Goal: Task Accomplishment & Management: Use online tool/utility

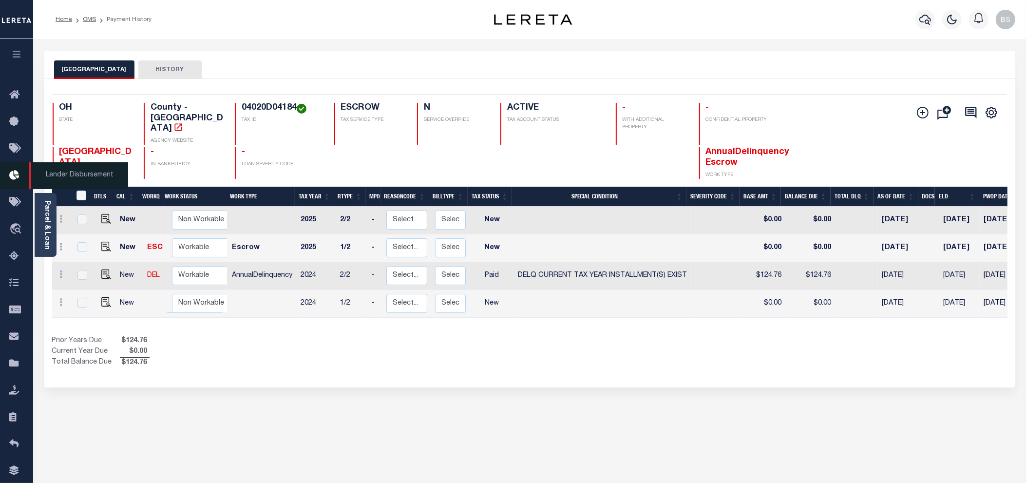
click at [62, 176] on span "Lender Disbursement" at bounding box center [78, 175] width 99 height 27
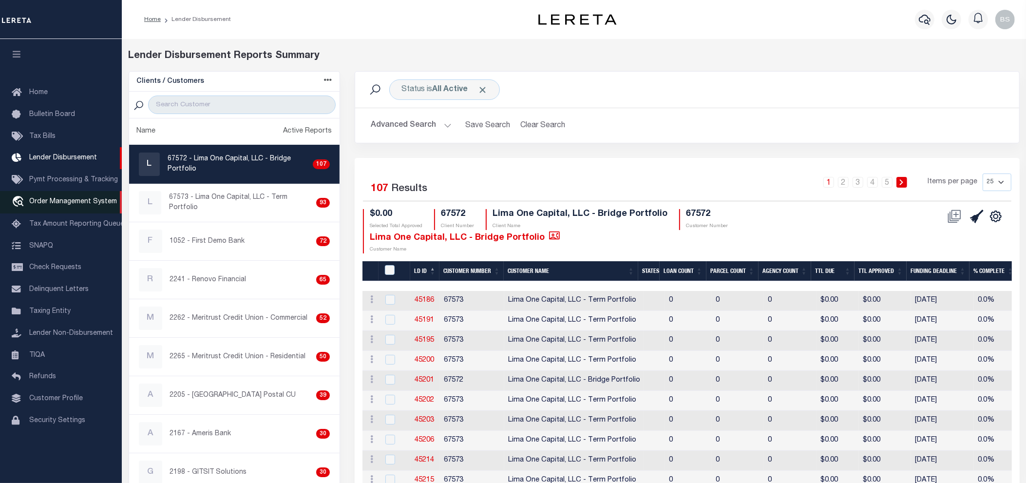
click at [66, 205] on span "Order Management System" at bounding box center [73, 201] width 88 height 7
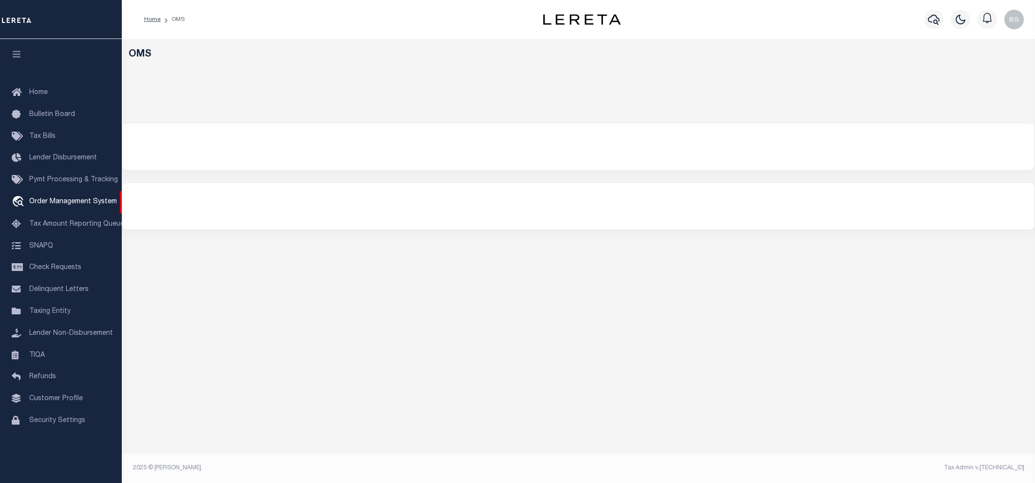
select select "200"
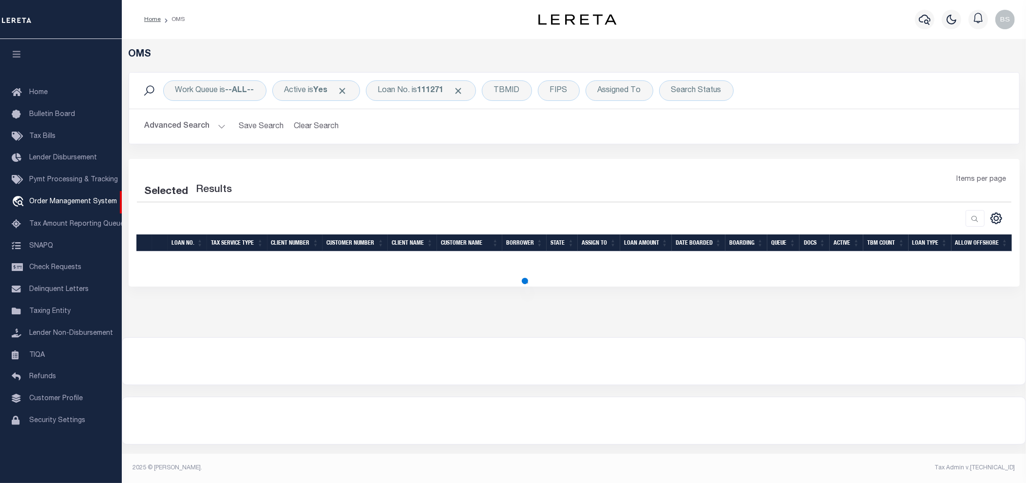
select select "200"
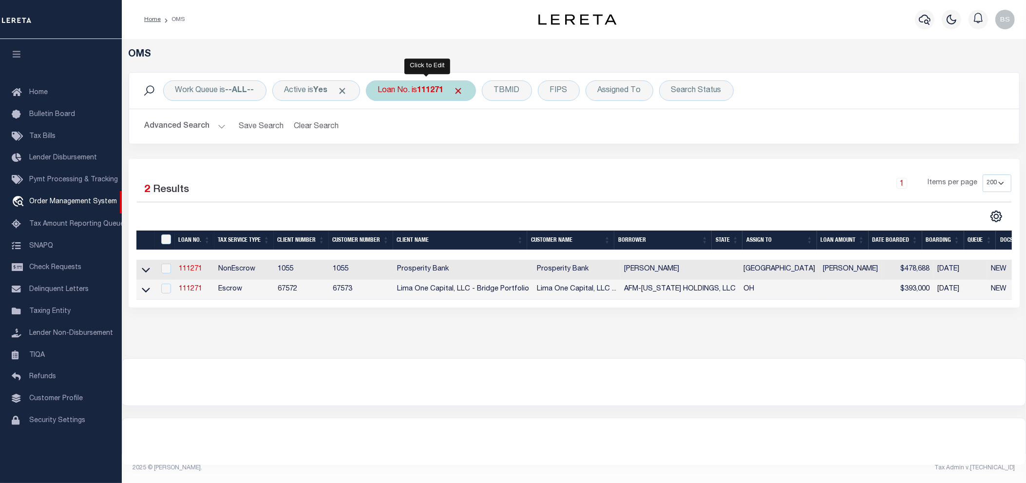
click at [415, 90] on div "Loan No. is 111271" at bounding box center [421, 90] width 110 height 20
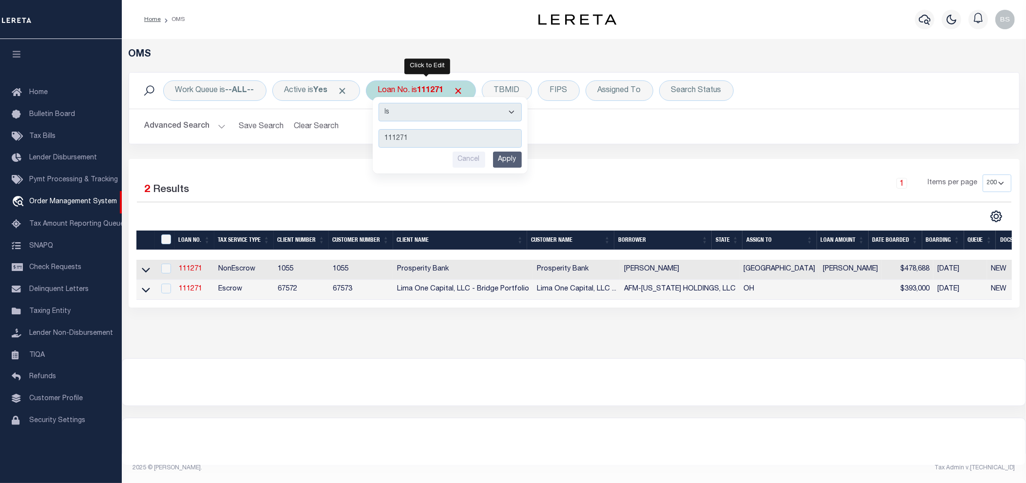
type input "110990"
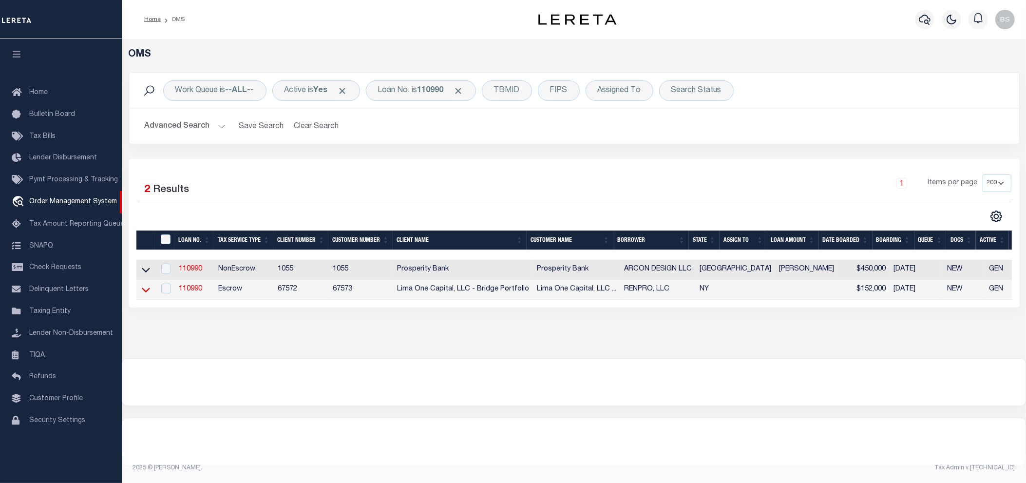
click at [147, 292] on icon at bounding box center [146, 289] width 8 height 5
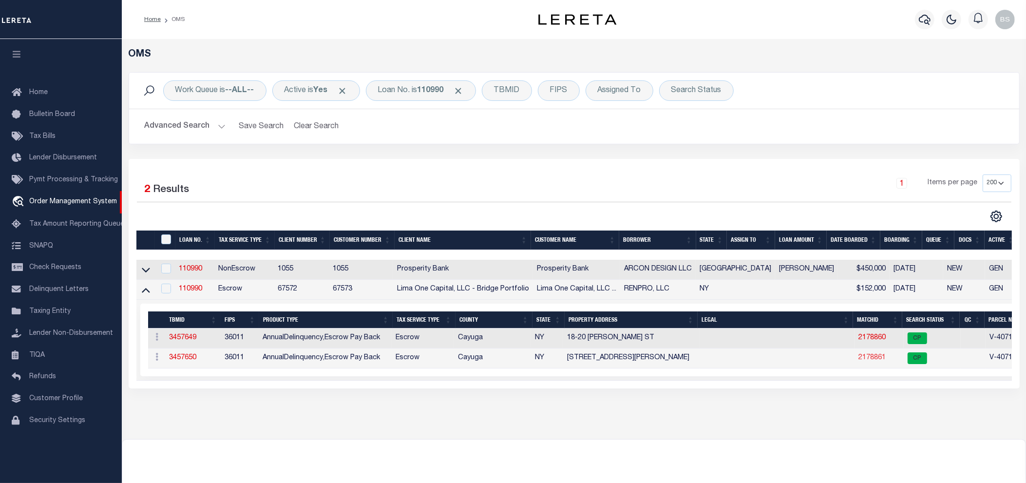
click at [858, 360] on link "2178861" at bounding box center [871, 357] width 27 height 7
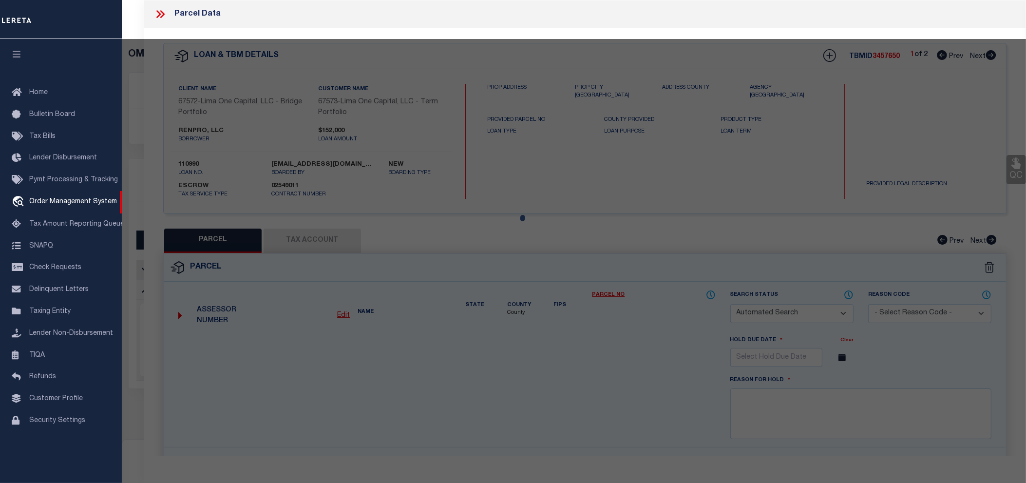
checkbox input "false"
select select "CP"
select select "AGW"
select select
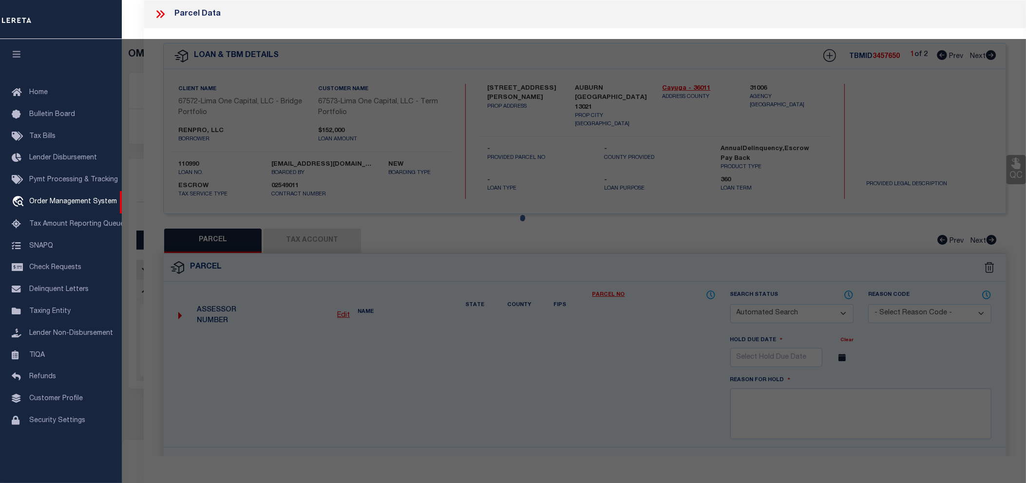
type input "16-18 GAYLORD ST"
checkbox input "false"
type input "AUBURN [GEOGRAPHIC_DATA] 13021"
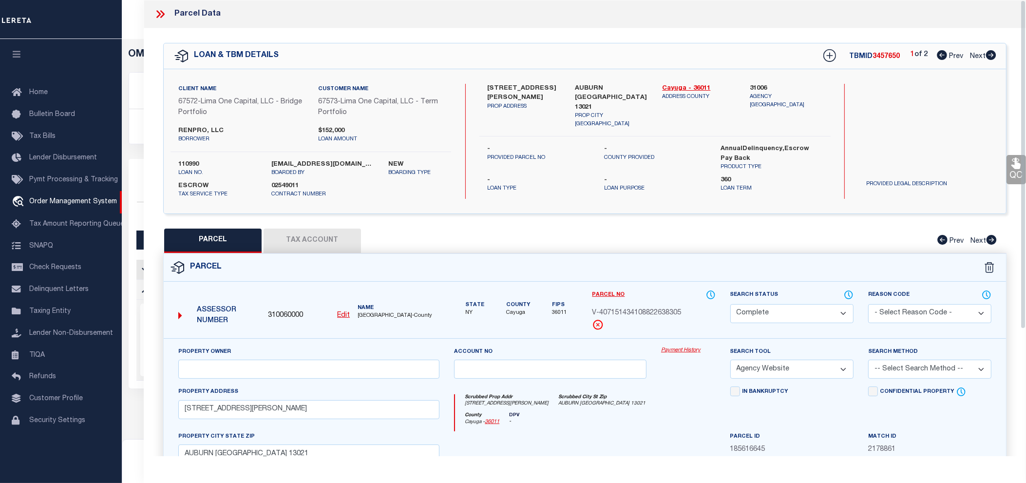
click at [682, 348] on link "Payment History" at bounding box center [688, 350] width 55 height 8
click at [159, 15] on icon at bounding box center [158, 14] width 4 height 8
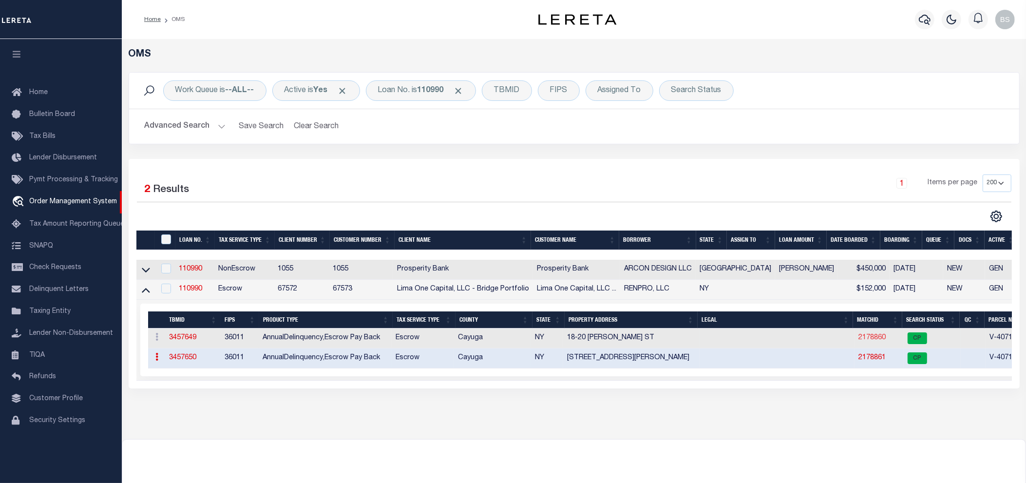
click at [858, 341] on link "2178860" at bounding box center [871, 337] width 27 height 7
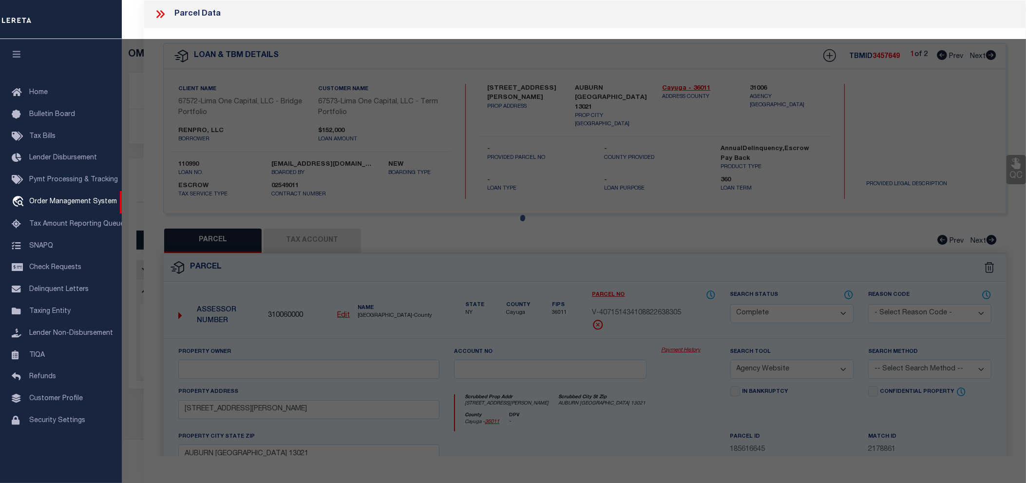
select select "AS"
select select
checkbox input "false"
select select "CP"
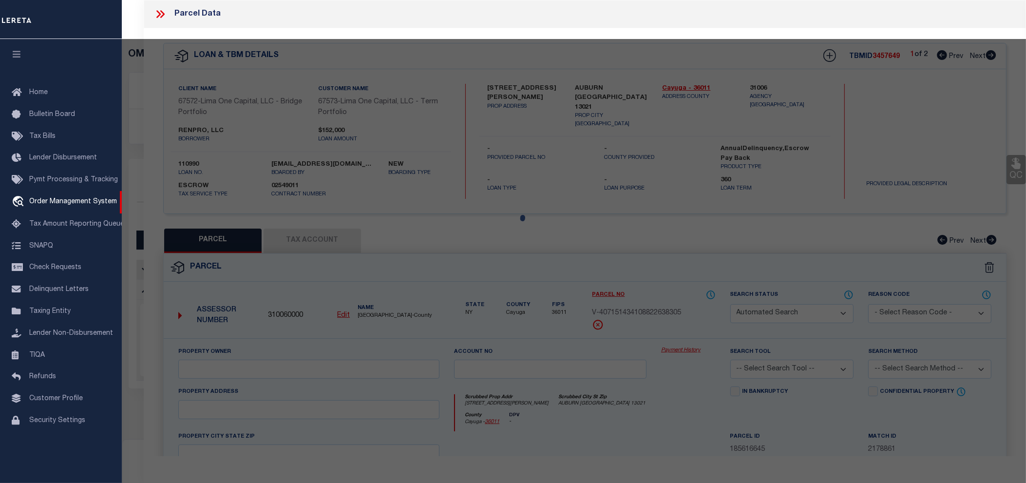
select select "AGW"
select select
type input "18-20 [PERSON_NAME] ST"
checkbox input "false"
type input "AUBURN [GEOGRAPHIC_DATA] 13021"
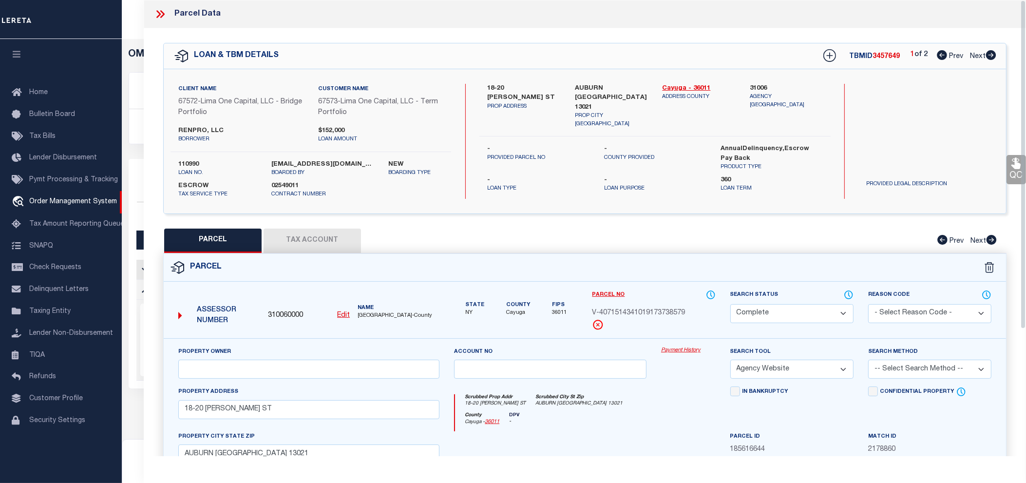
click at [690, 349] on link "Payment History" at bounding box center [688, 350] width 55 height 8
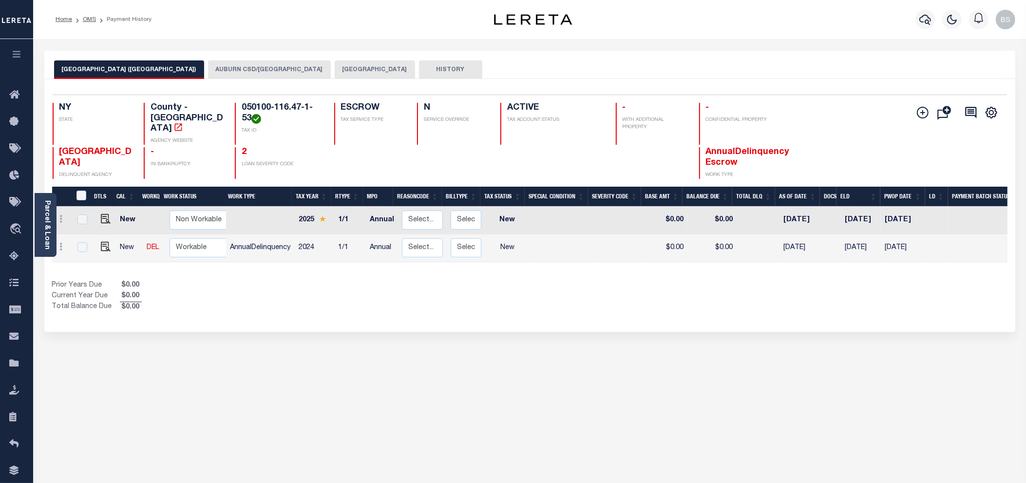
click at [232, 69] on button "AUBURN CSD/[GEOGRAPHIC_DATA]" at bounding box center [269, 69] width 123 height 19
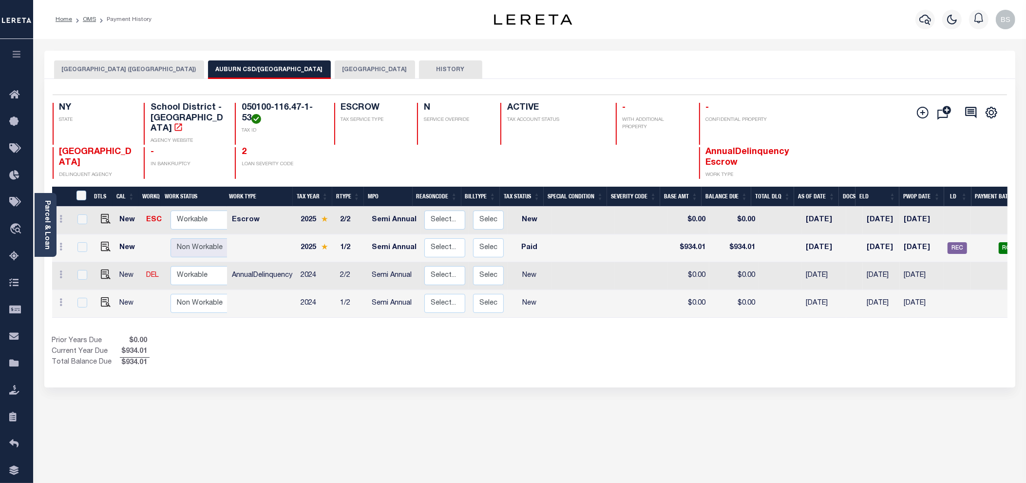
click at [335, 71] on button "[GEOGRAPHIC_DATA]" at bounding box center [375, 69] width 80 height 19
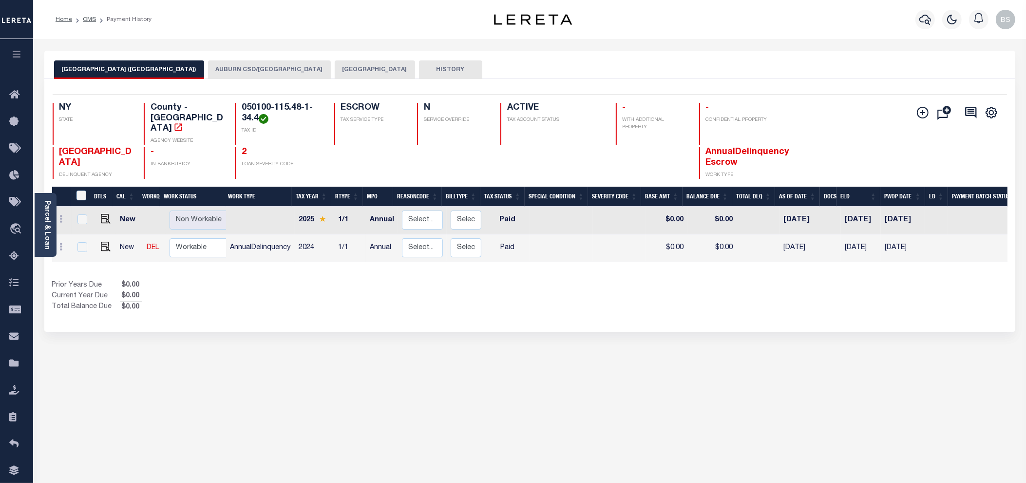
click at [218, 68] on button "AUBURN CSD/[GEOGRAPHIC_DATA]" at bounding box center [269, 69] width 123 height 19
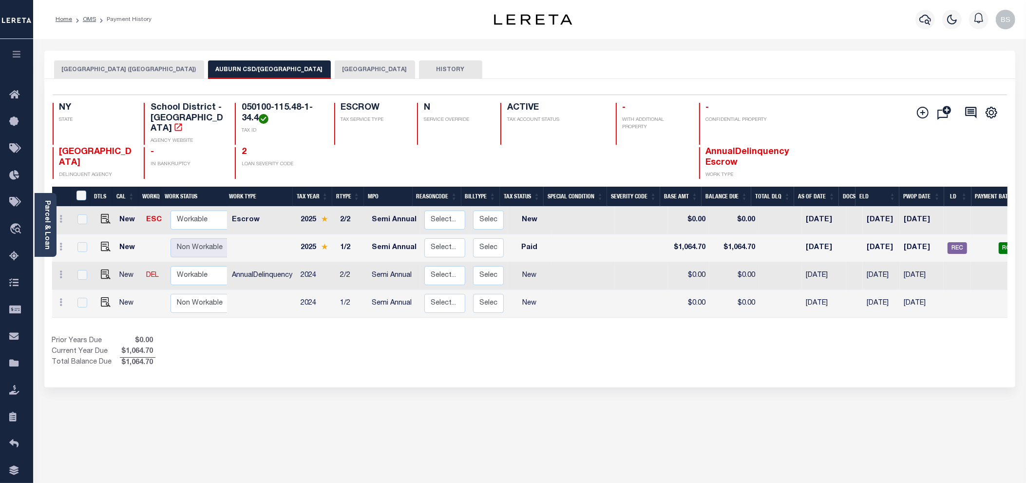
click at [335, 64] on button "[GEOGRAPHIC_DATA]" at bounding box center [375, 69] width 80 height 19
